Goal: Find specific page/section: Find specific page/section

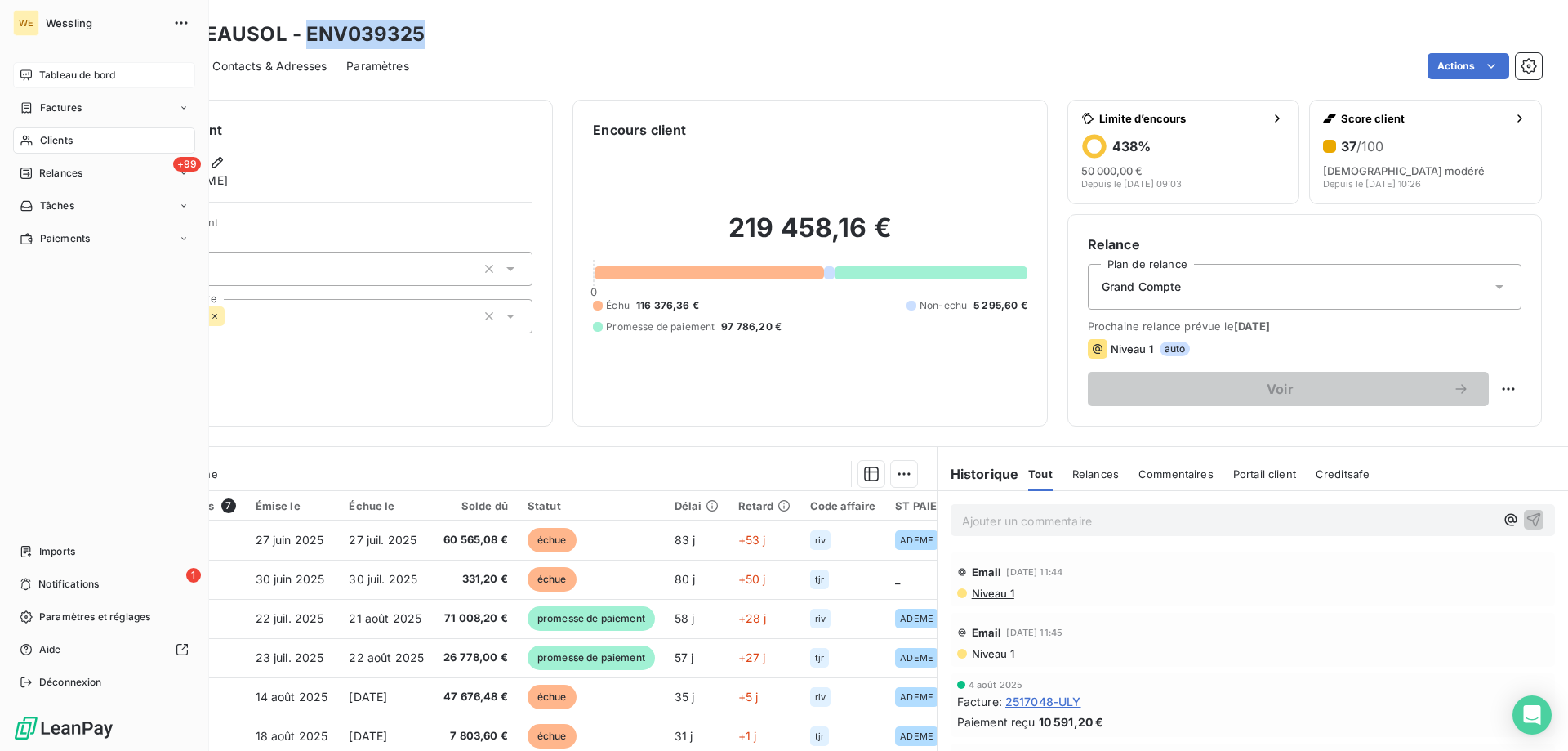
click at [81, 73] on span "Tableau de bord" at bounding box center [77, 75] width 76 height 15
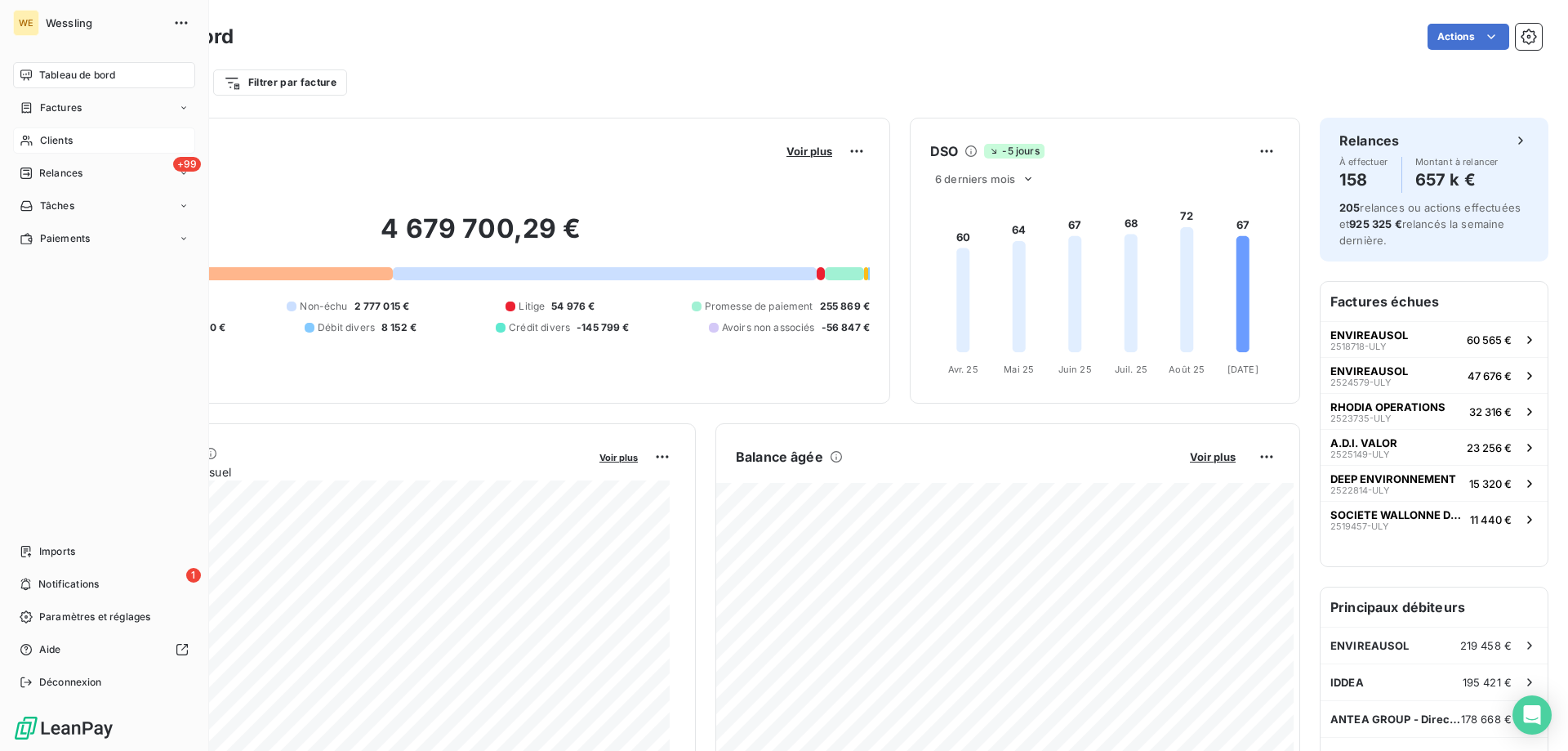
click at [82, 139] on div "Clients" at bounding box center [104, 141] width 182 height 26
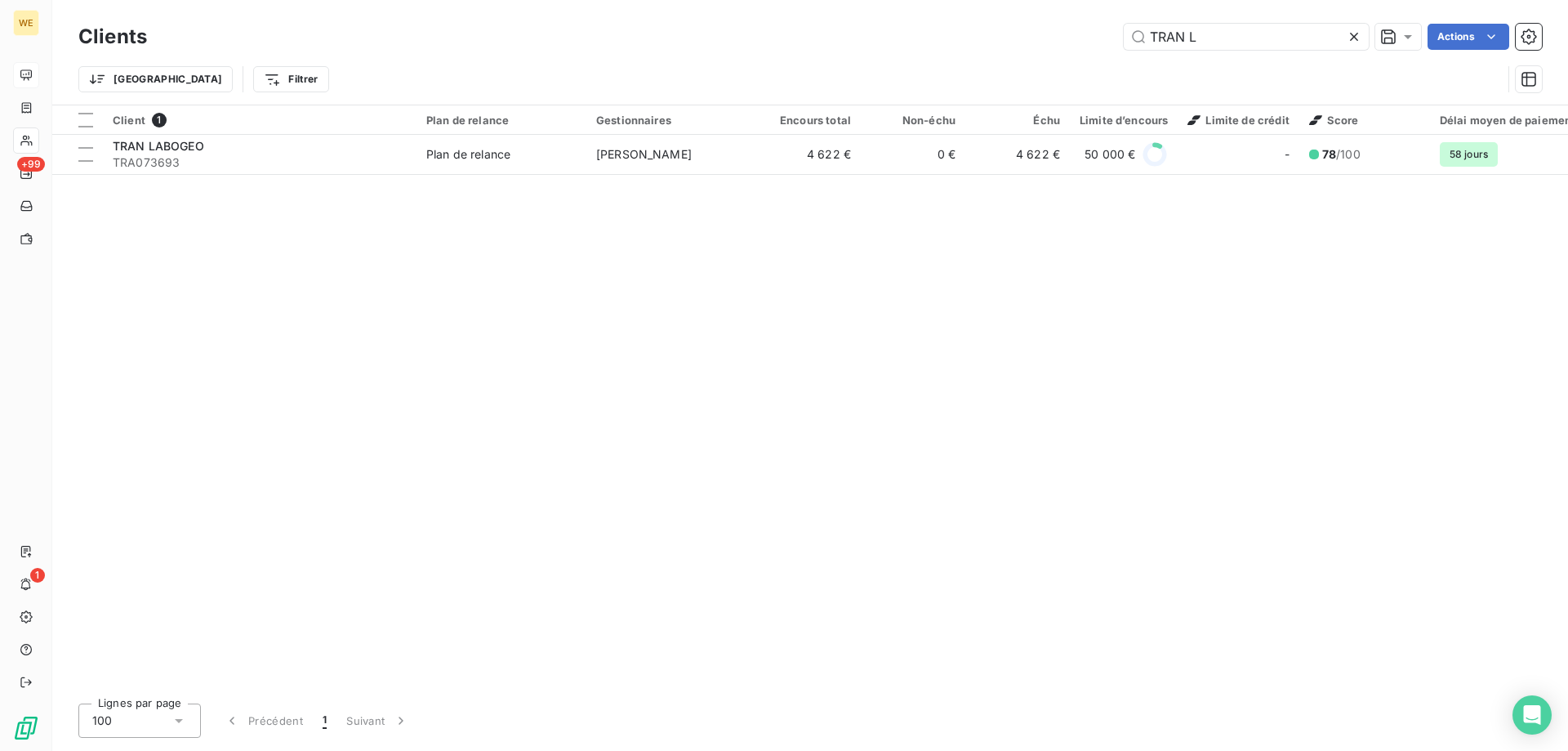
drag, startPoint x: 1247, startPoint y: 29, endPoint x: 1063, endPoint y: 44, distance: 184.6
click at [1063, 44] on div "TRAN L Actions" at bounding box center [854, 36] width 1375 height 26
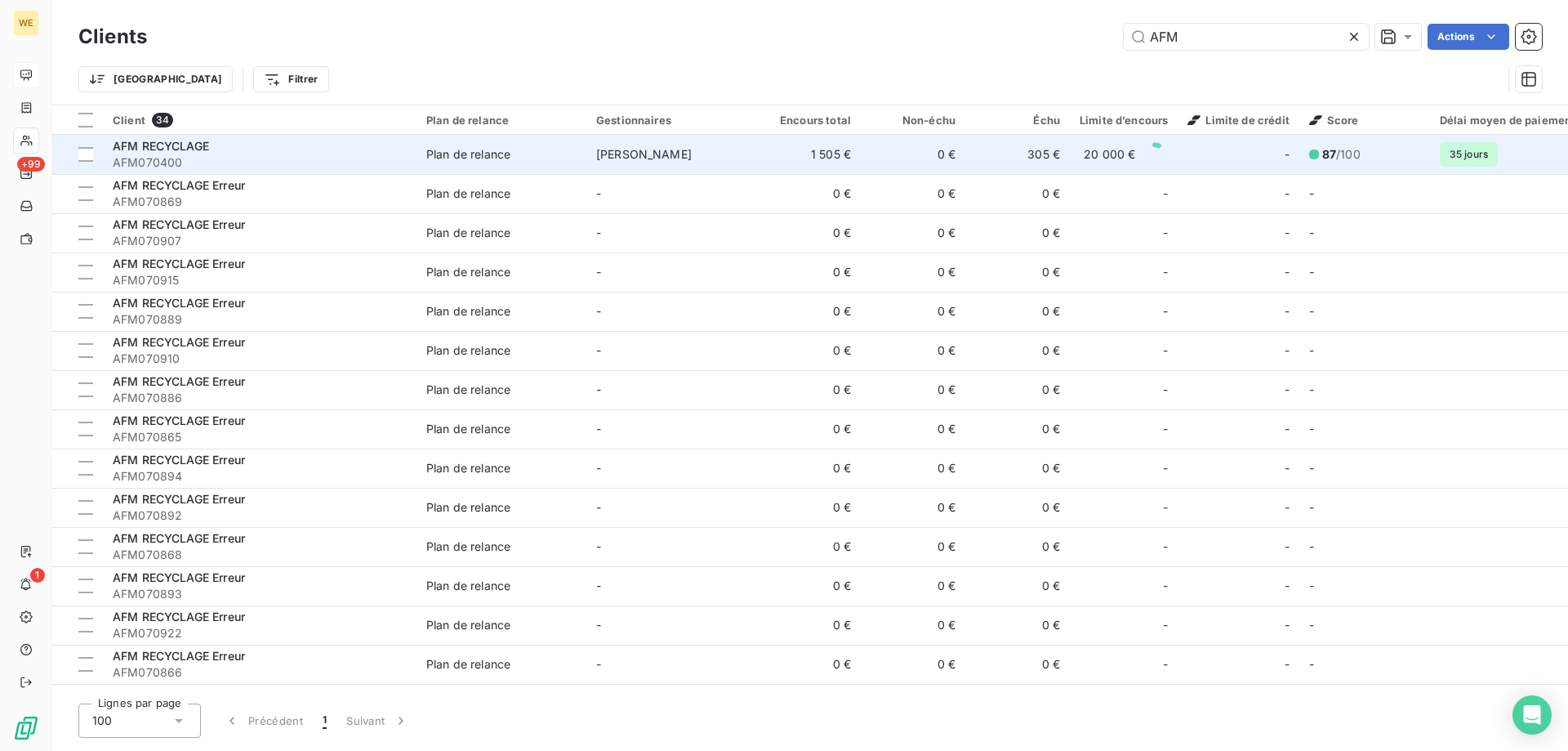
type input "AFM"
click at [206, 147] on span "AFM RECYCLAGE" at bounding box center [161, 145] width 97 height 14
